Goal: Navigation & Orientation: Find specific page/section

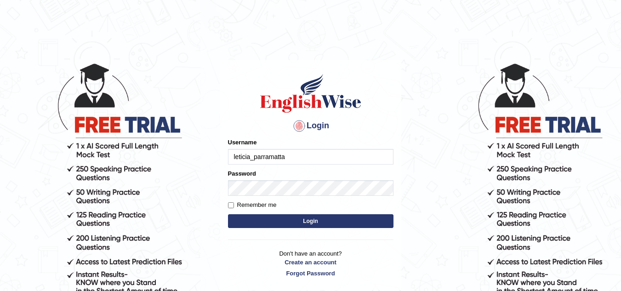
type input "leticia_parramatta"
click at [232, 207] on input "Remember me" at bounding box center [231, 205] width 6 height 6
checkbox input "true"
click at [284, 221] on button "Login" at bounding box center [310, 221] width 165 height 14
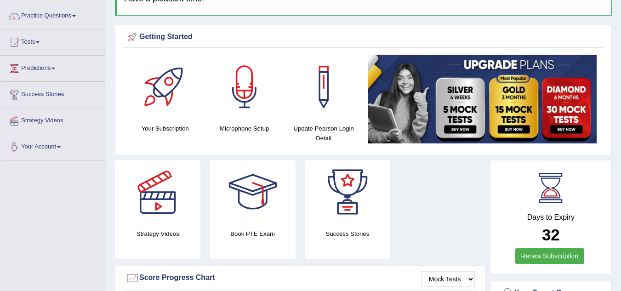
scroll to position [80, 0]
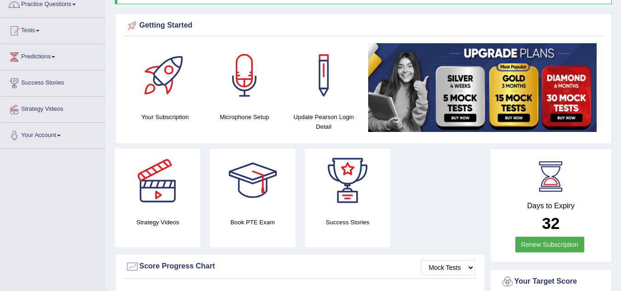
click at [168, 92] on div at bounding box center [165, 75] width 64 height 64
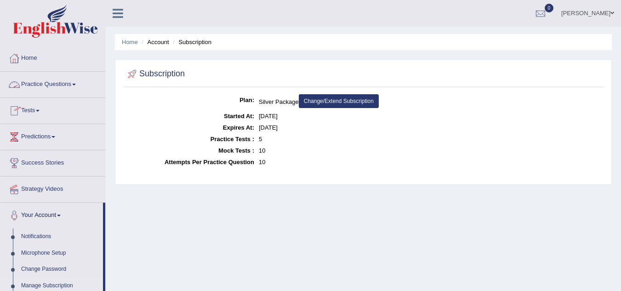
click at [76, 85] on span at bounding box center [74, 85] width 4 height 2
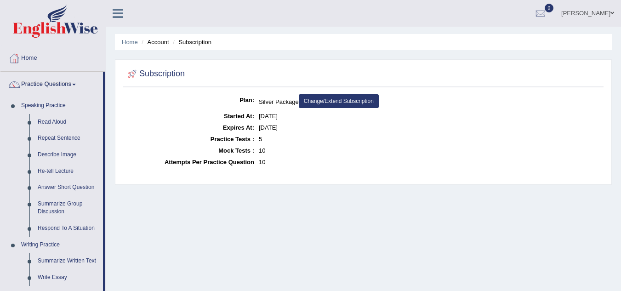
click at [76, 85] on span at bounding box center [74, 85] width 4 height 2
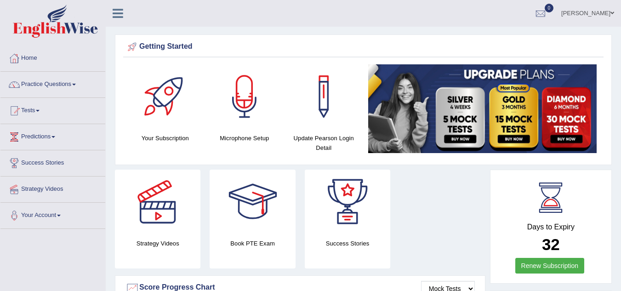
click at [249, 99] on div at bounding box center [244, 96] width 64 height 64
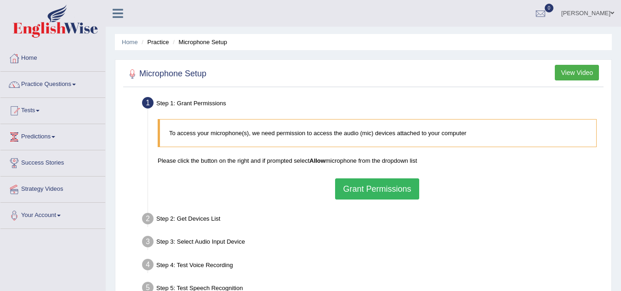
click at [373, 189] on button "Grant Permissions" at bounding box center [377, 188] width 84 height 21
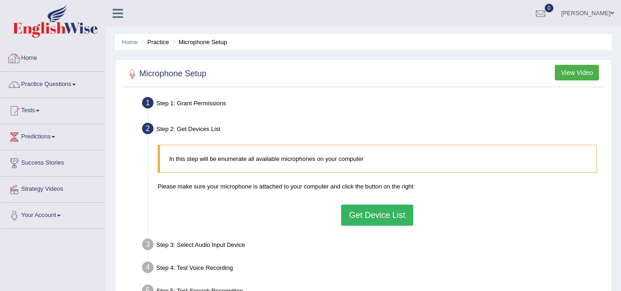
click at [30, 57] on link "Home" at bounding box center [52, 56] width 105 height 23
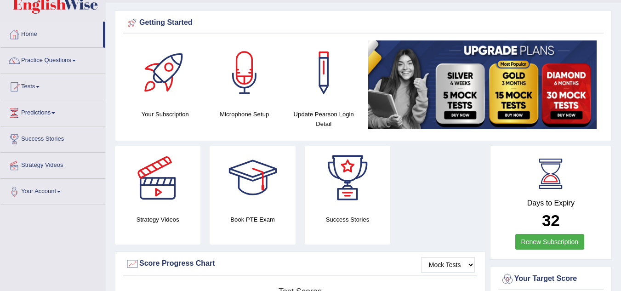
scroll to position [33, 0]
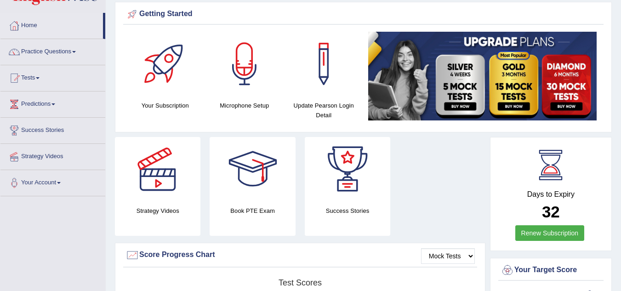
click at [330, 95] on div at bounding box center [323, 64] width 64 height 64
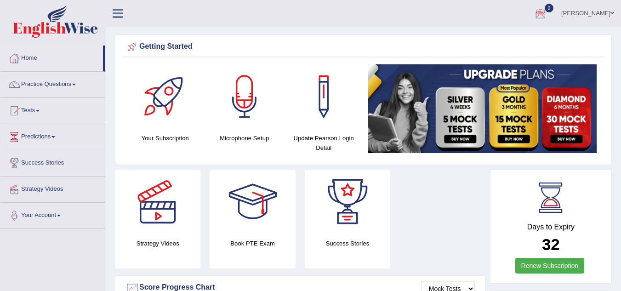
click at [611, 11] on span at bounding box center [612, 13] width 4 height 6
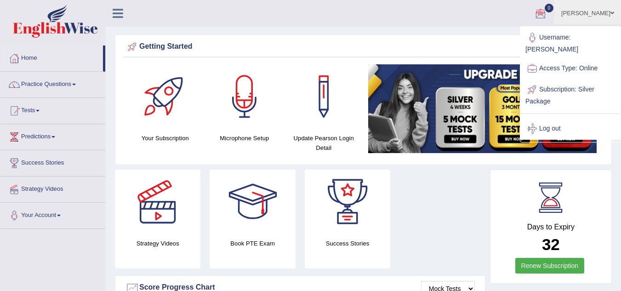
click at [442, 12] on ul "[PERSON_NAME] Toggle navigation Username: leticia_parramatta Access Type: Onlin…" at bounding box center [440, 13] width 361 height 26
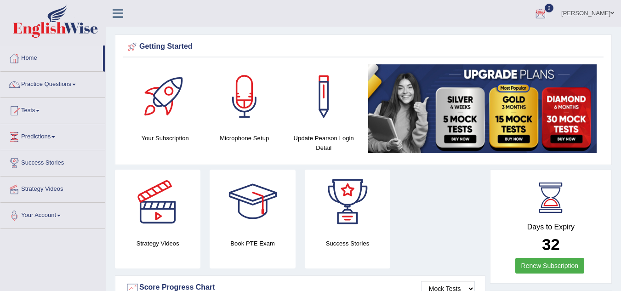
click at [609, 11] on link "[PERSON_NAME]" at bounding box center [587, 12] width 67 height 24
click at [113, 12] on icon at bounding box center [118, 13] width 11 height 12
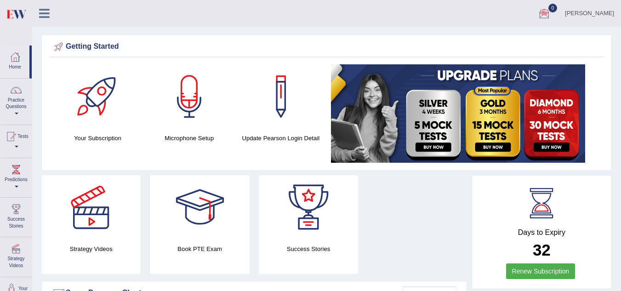
click at [45, 15] on icon at bounding box center [44, 13] width 11 height 12
